Goal: Navigation & Orientation: Find specific page/section

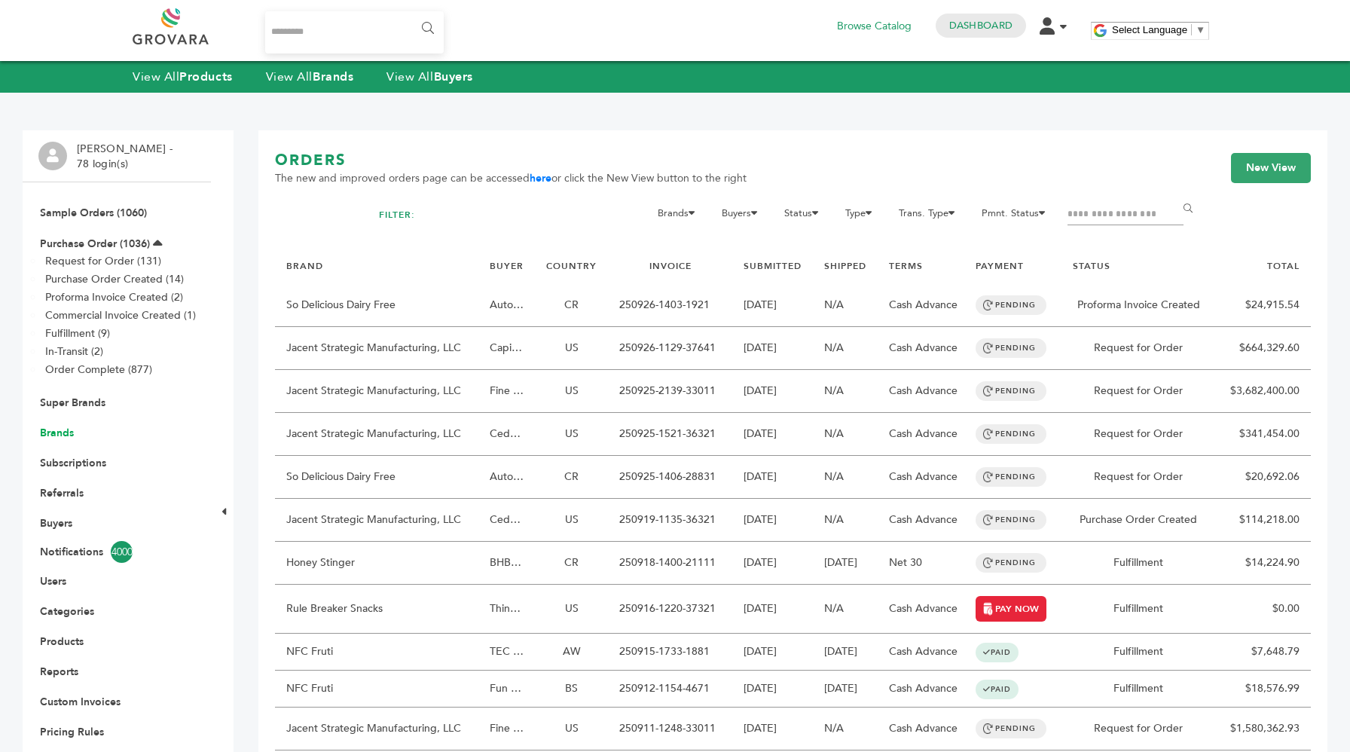
click at [60, 432] on link "Brands" at bounding box center [57, 433] width 34 height 14
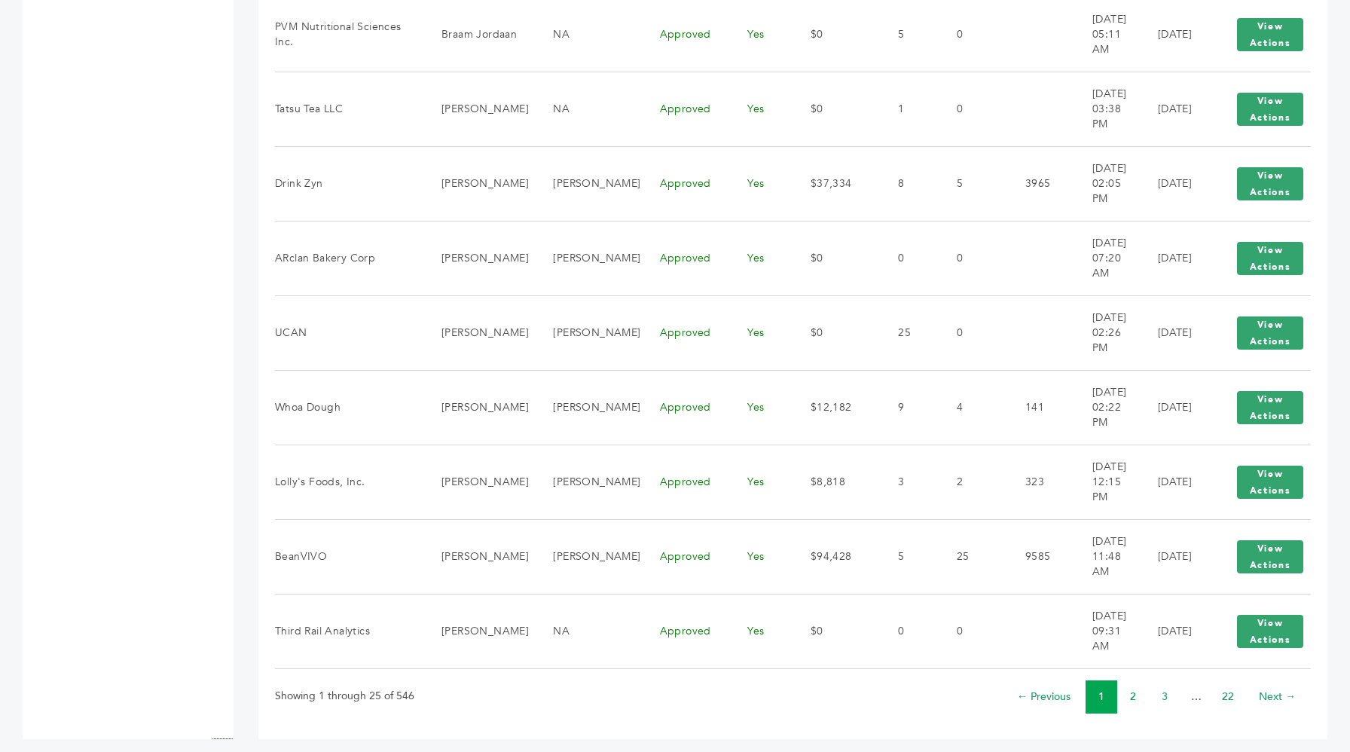
click at [1133, 690] on link "2" at bounding box center [1133, 697] width 6 height 14
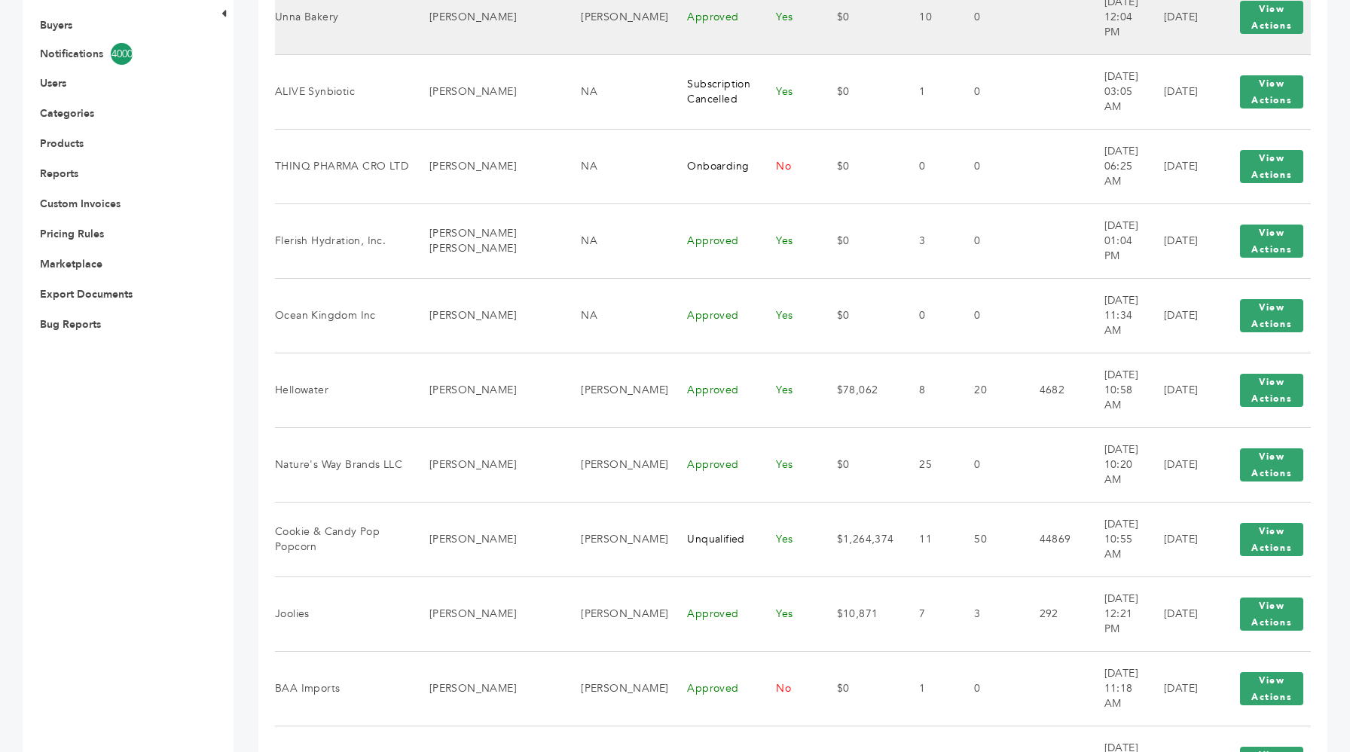
scroll to position [500, 0]
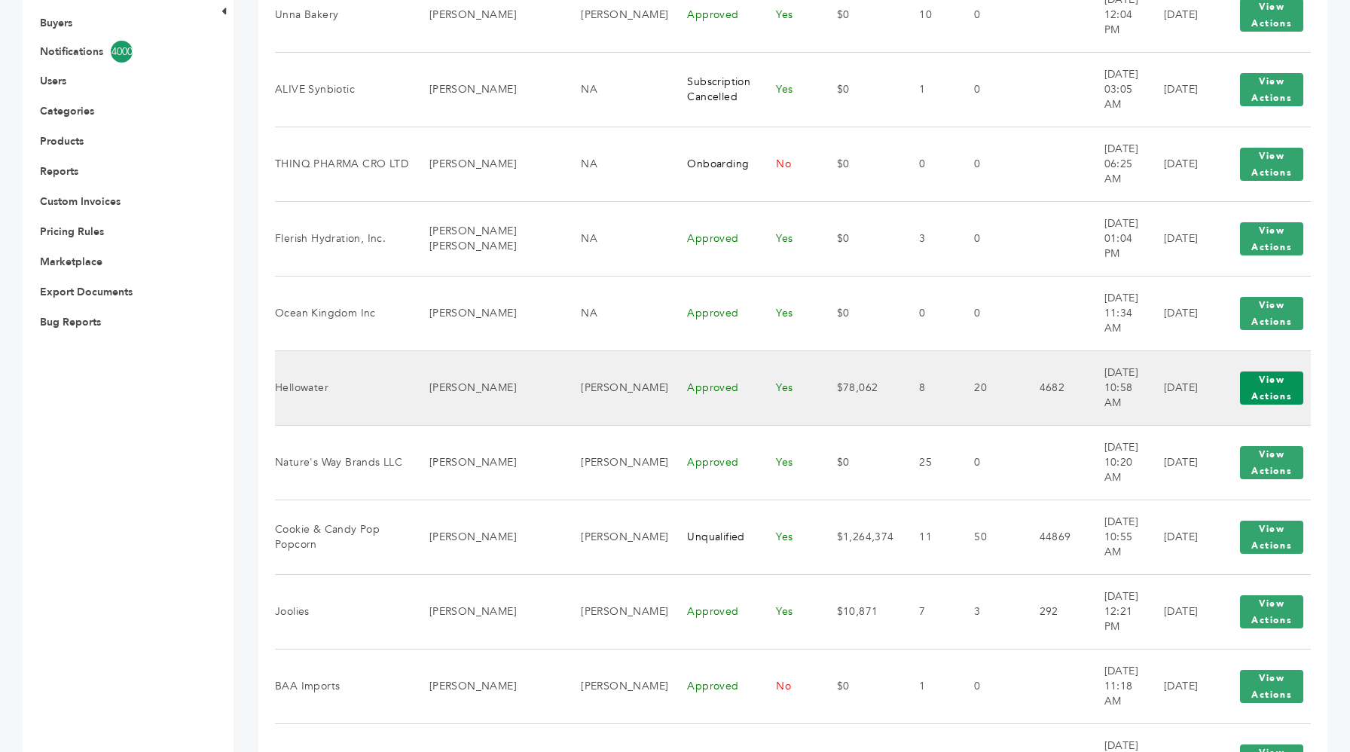
click at [1256, 391] on button "View Actions" at bounding box center [1271, 388] width 63 height 33
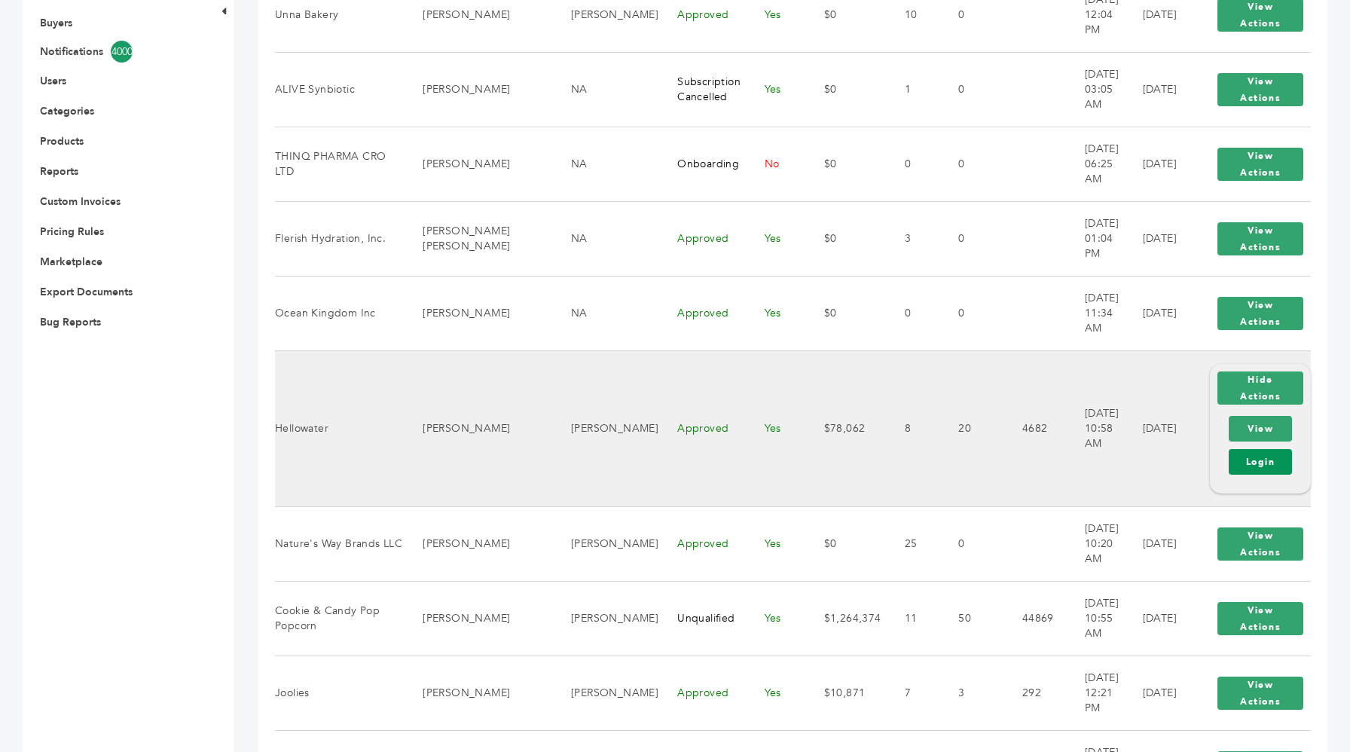
click at [1240, 454] on link "Login" at bounding box center [1260, 462] width 63 height 26
